Goal: Navigation & Orientation: Find specific page/section

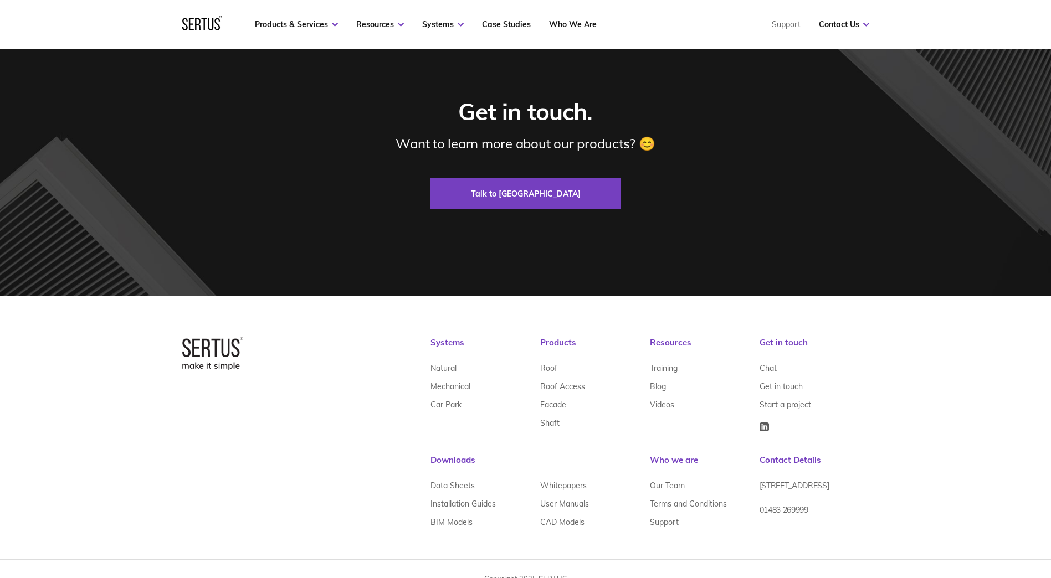
scroll to position [3100, 0]
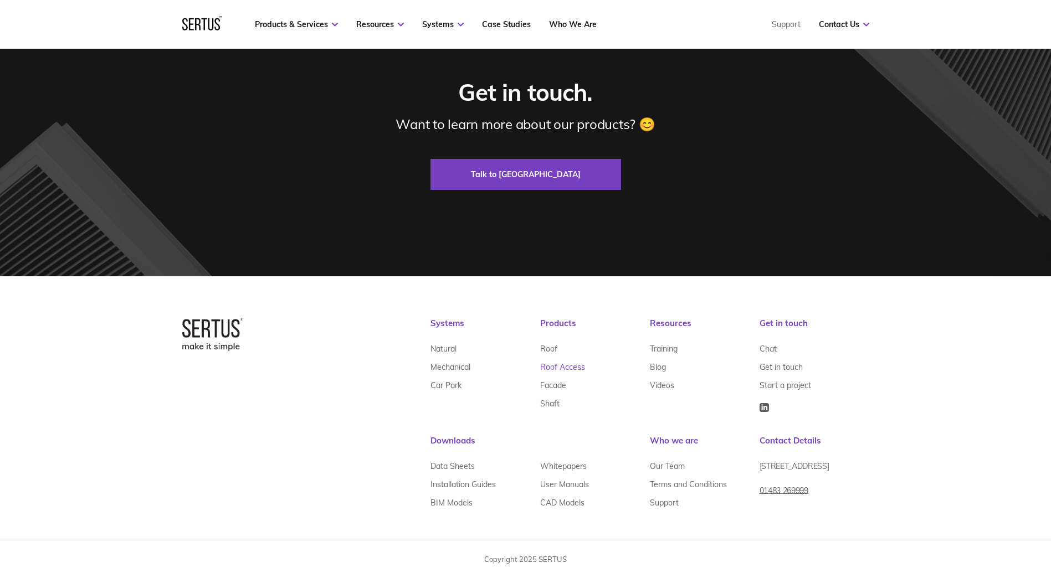
click at [564, 372] on link "Roof Access" at bounding box center [562, 367] width 45 height 18
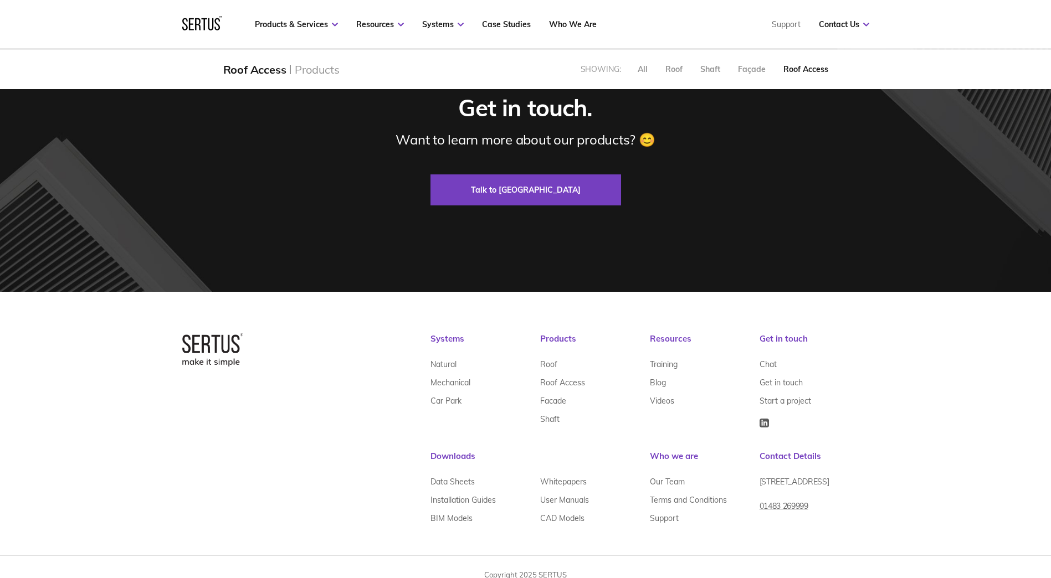
scroll to position [665, 0]
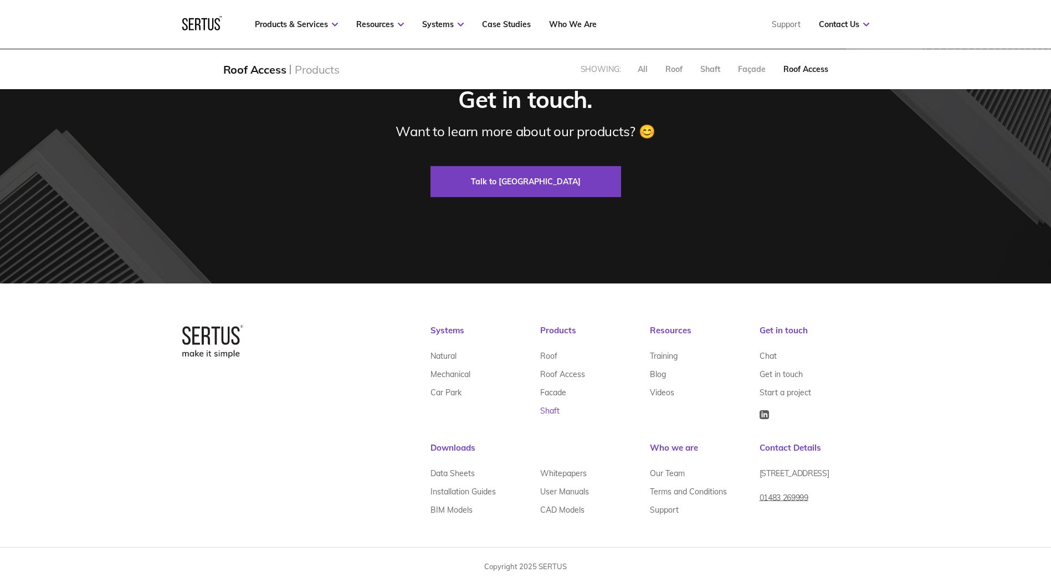
click at [550, 408] on link "Shaft" at bounding box center [549, 411] width 19 height 18
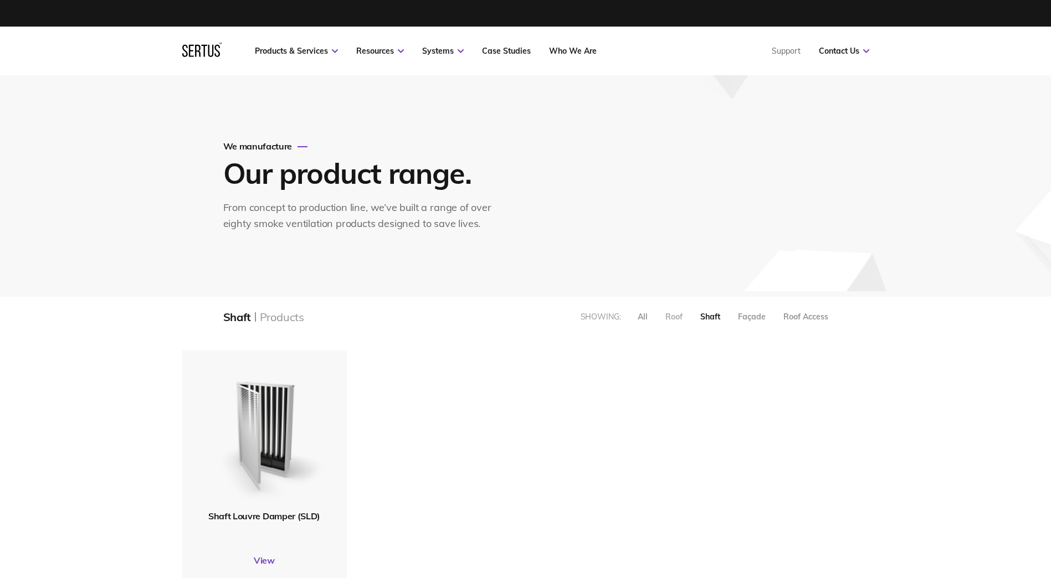
click at [673, 315] on div "Roof" at bounding box center [673, 317] width 17 height 10
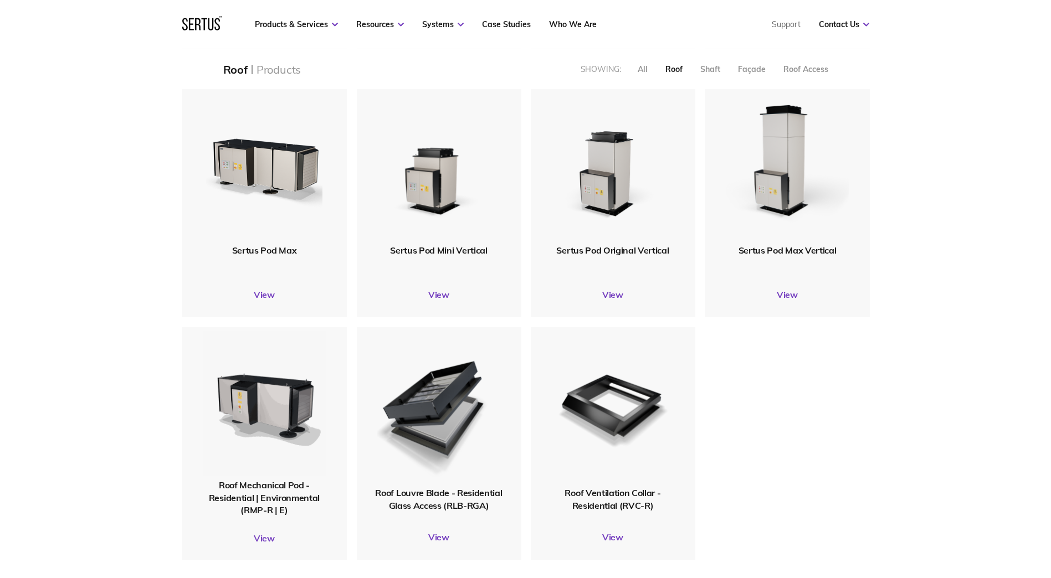
scroll to position [831, 0]
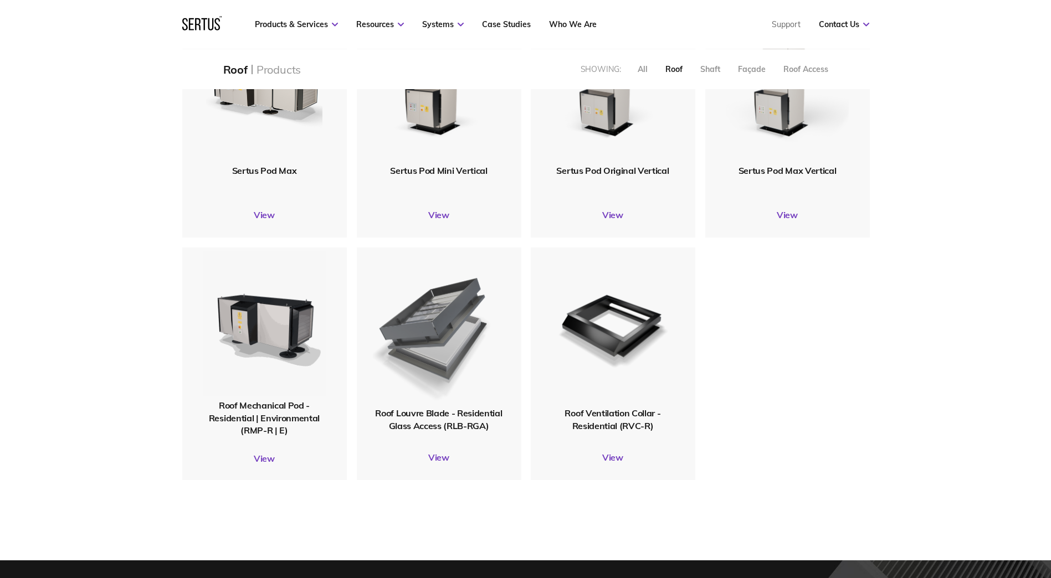
click at [446, 328] on img at bounding box center [438, 327] width 132 height 163
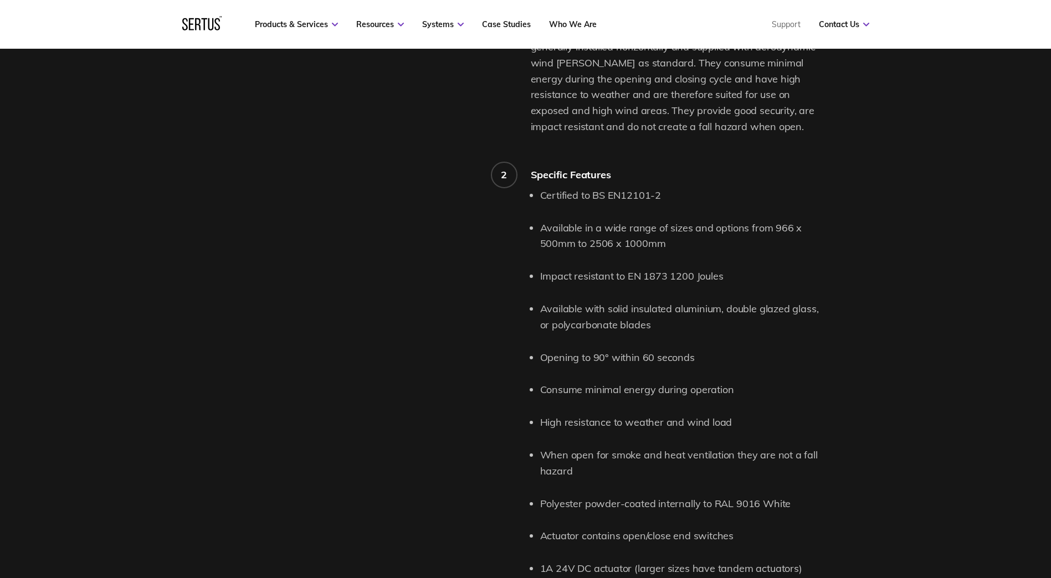
scroll to position [1274, 0]
